Goal: Find specific page/section

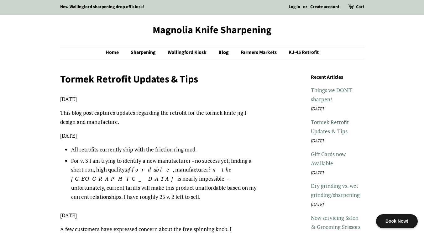
scroll to position [0, 0]
click at [298, 53] on link "KJ-45 Retrofit" at bounding box center [301, 52] width 35 height 13
